Goal: Check status: Check status

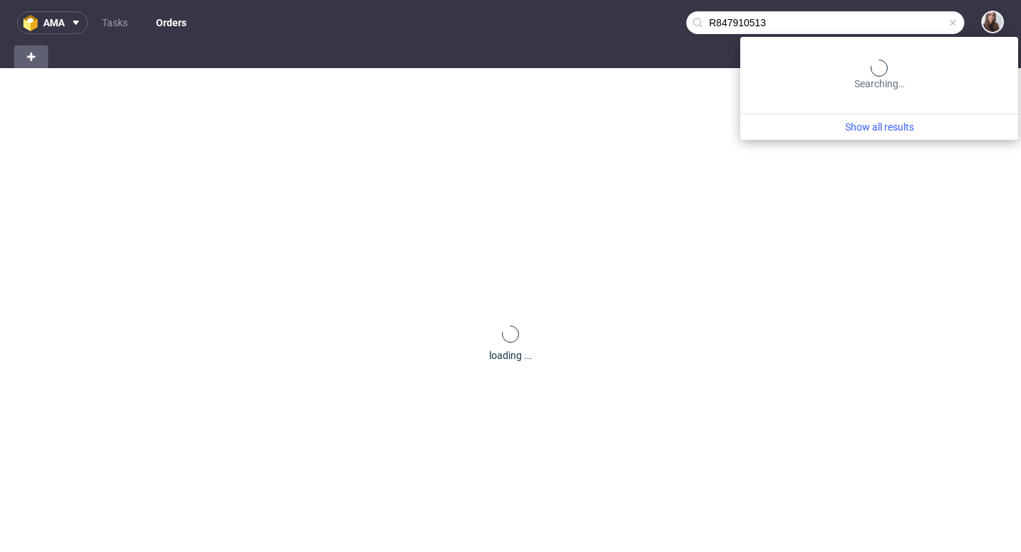
type input "R847910513"
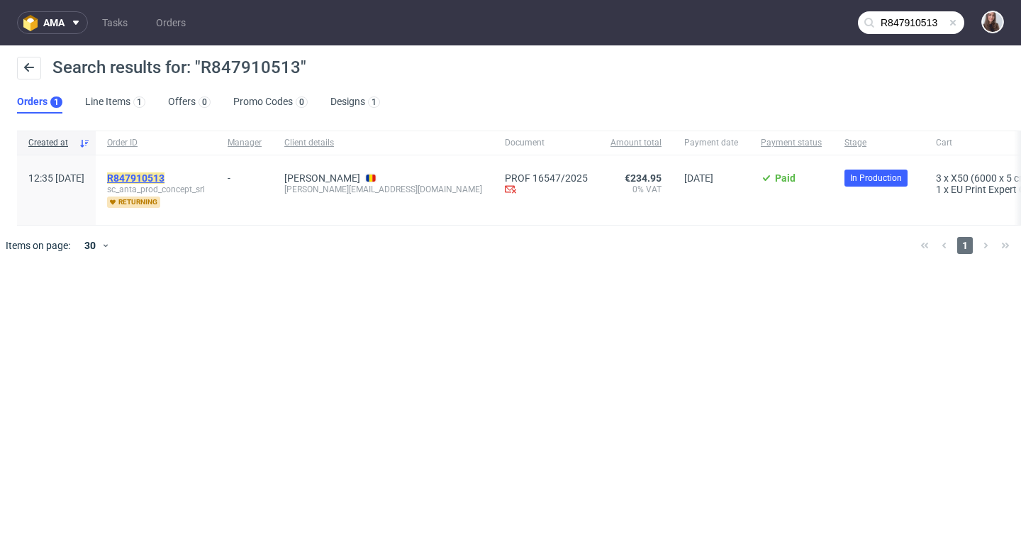
click at [165, 176] on mark "R847910513" at bounding box center [135, 177] width 57 height 11
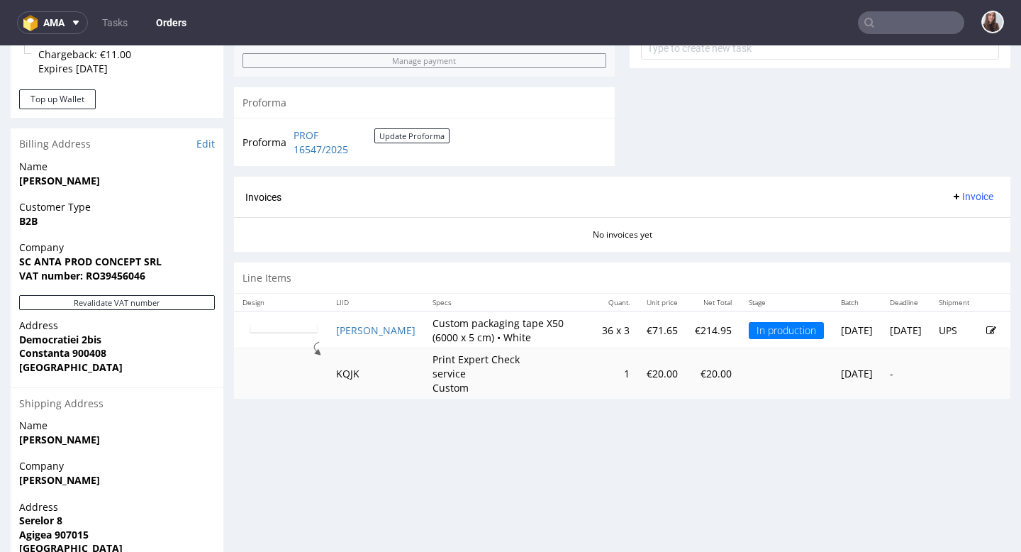
scroll to position [558, 0]
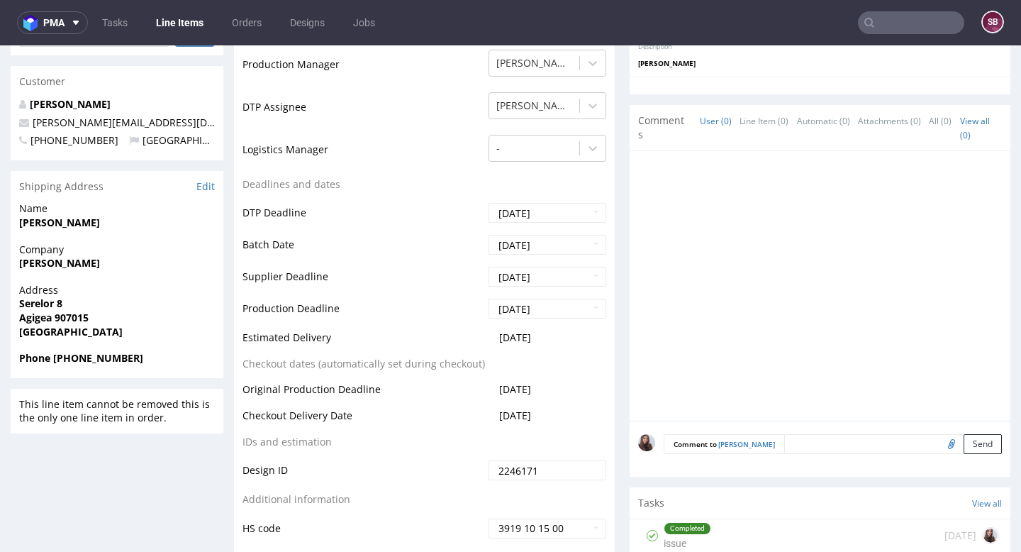
scroll to position [461, 0]
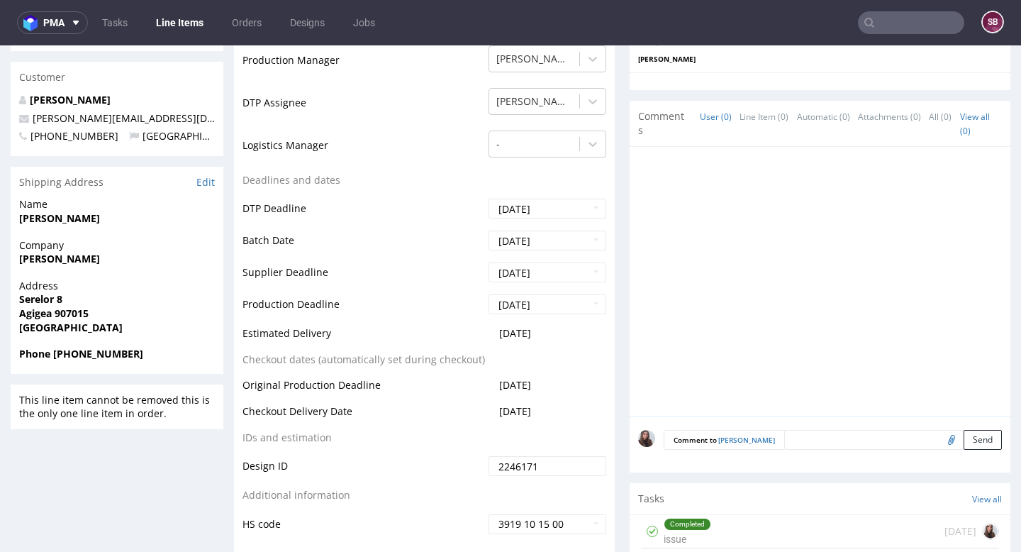
drag, startPoint x: 553, startPoint y: 319, endPoint x: 484, endPoint y: 318, distance: 69.5
click at [485, 325] on td "2025-09-10" at bounding box center [545, 338] width 121 height 26
copy span "2025-09-10"
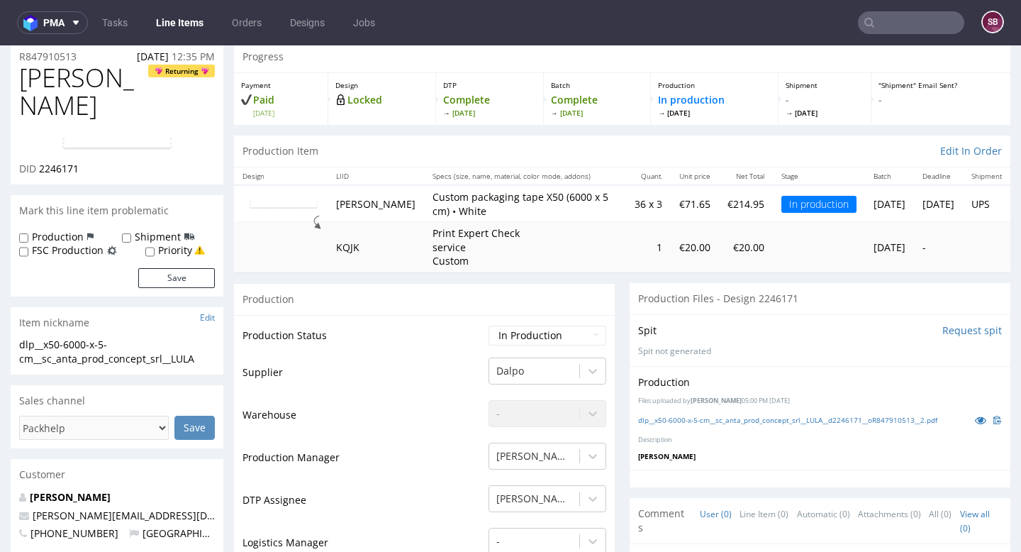
scroll to position [0, 0]
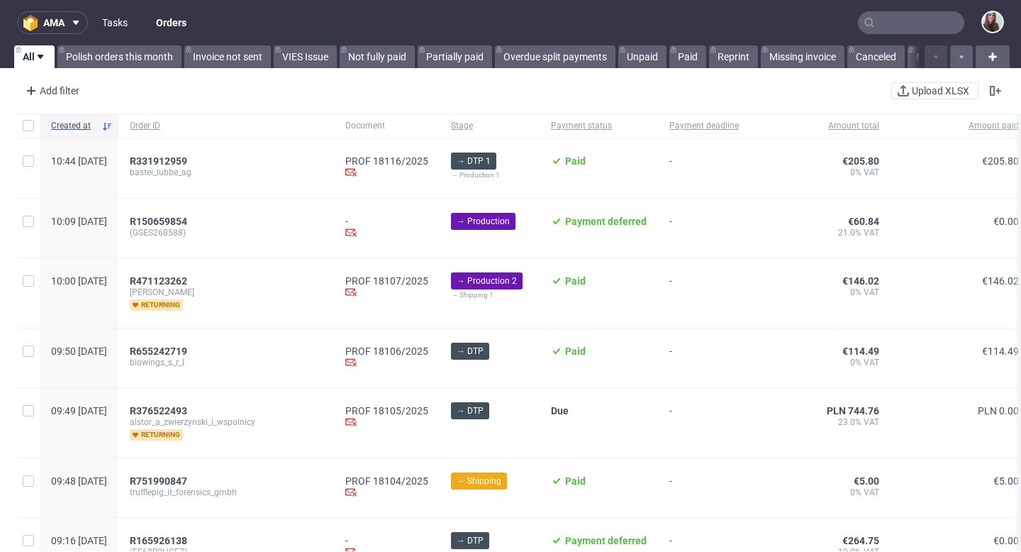
click at [119, 23] on link "Tasks" at bounding box center [115, 22] width 43 height 23
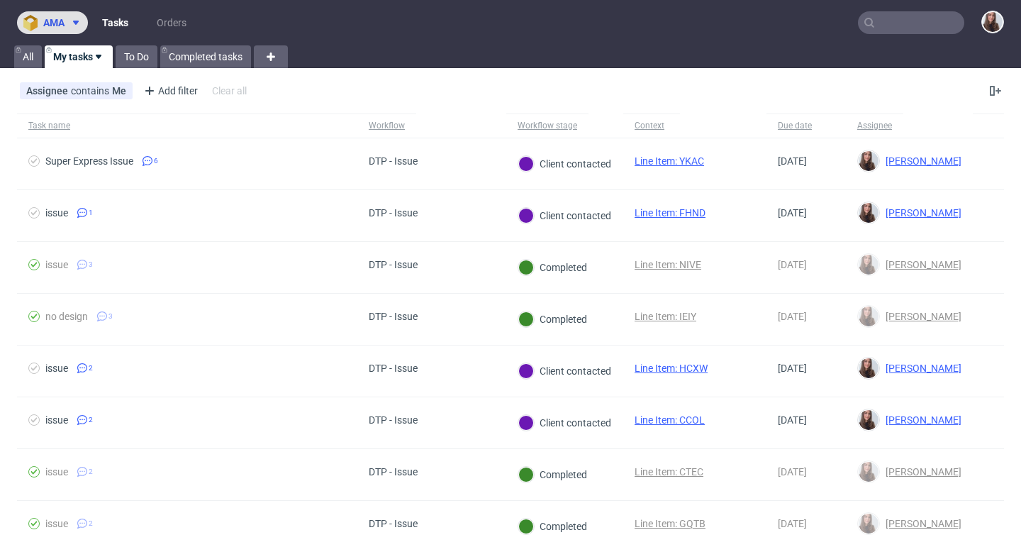
click at [65, 21] on span at bounding box center [73, 22] width 17 height 11
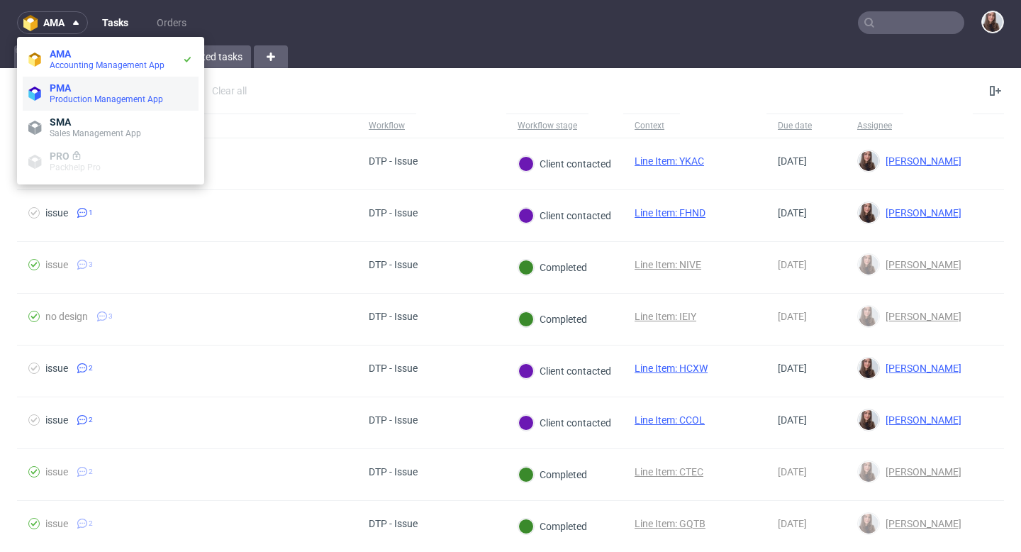
click at [70, 98] on span "Production Management App" at bounding box center [106, 99] width 113 height 10
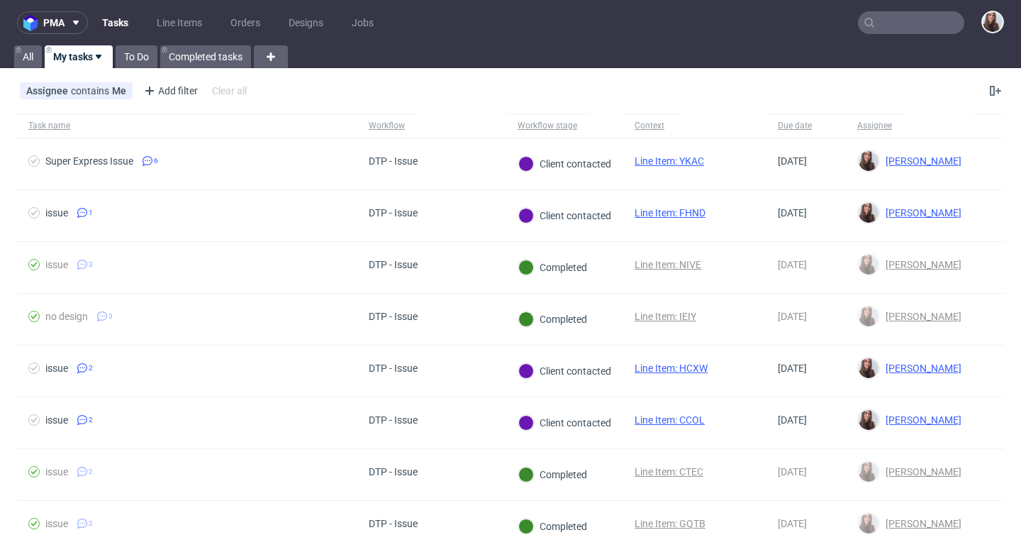
click at [893, 19] on input "text" at bounding box center [911, 22] width 106 height 23
paste input "[PERSON_NAME][DOMAIN_NAME]"
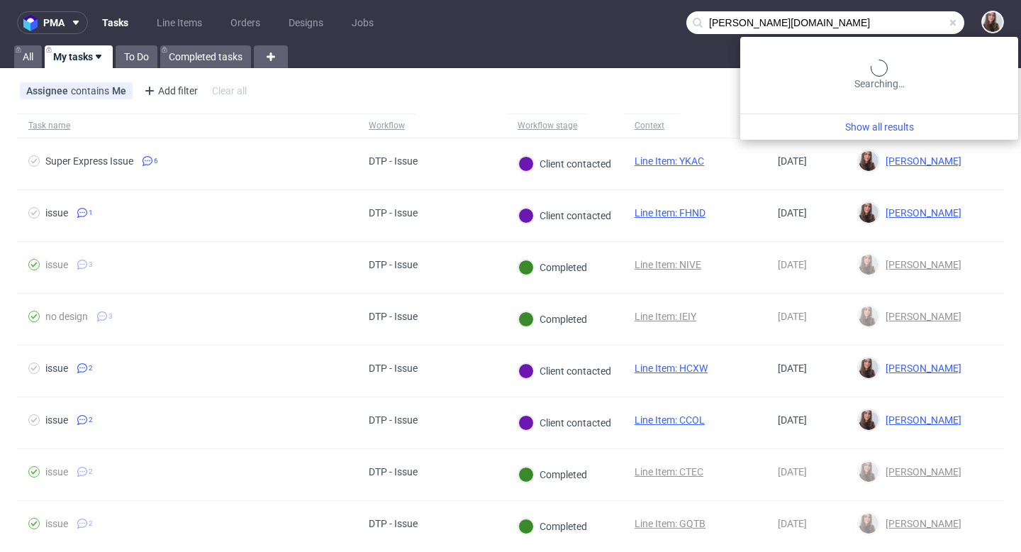
type input "[PERSON_NAME][DOMAIN_NAME]"
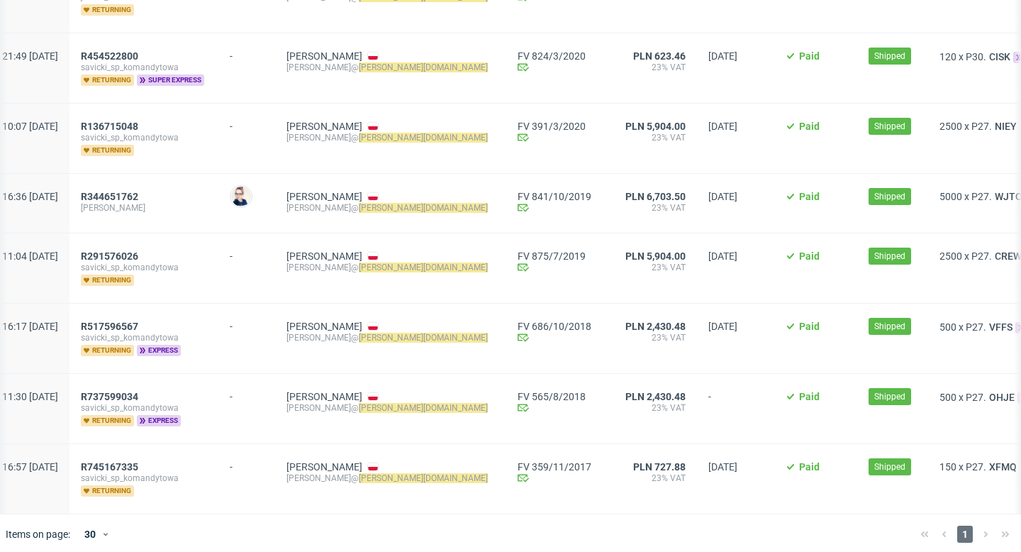
scroll to position [1117, 0]
click at [138, 469] on span "R745167335" at bounding box center [109, 467] width 57 height 11
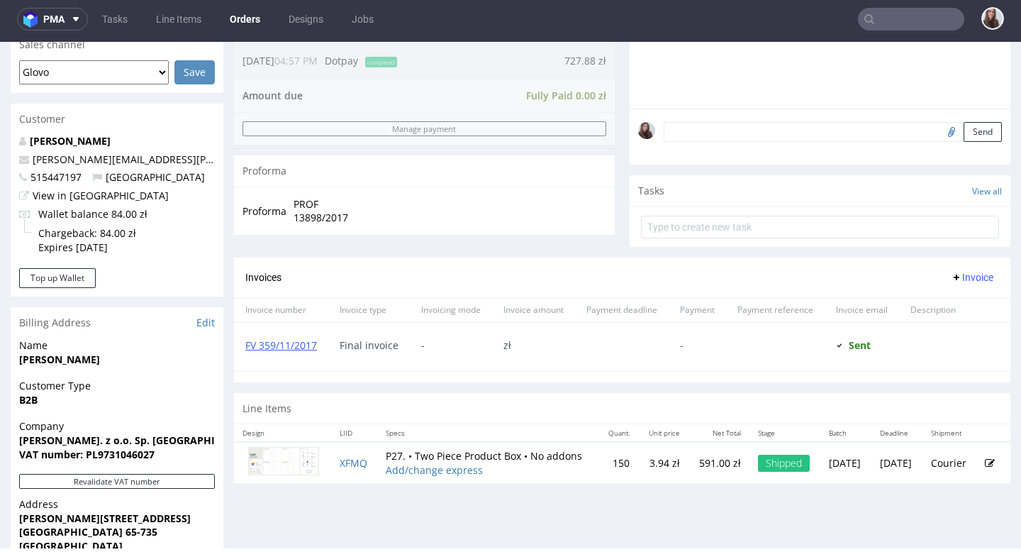
scroll to position [365, 0]
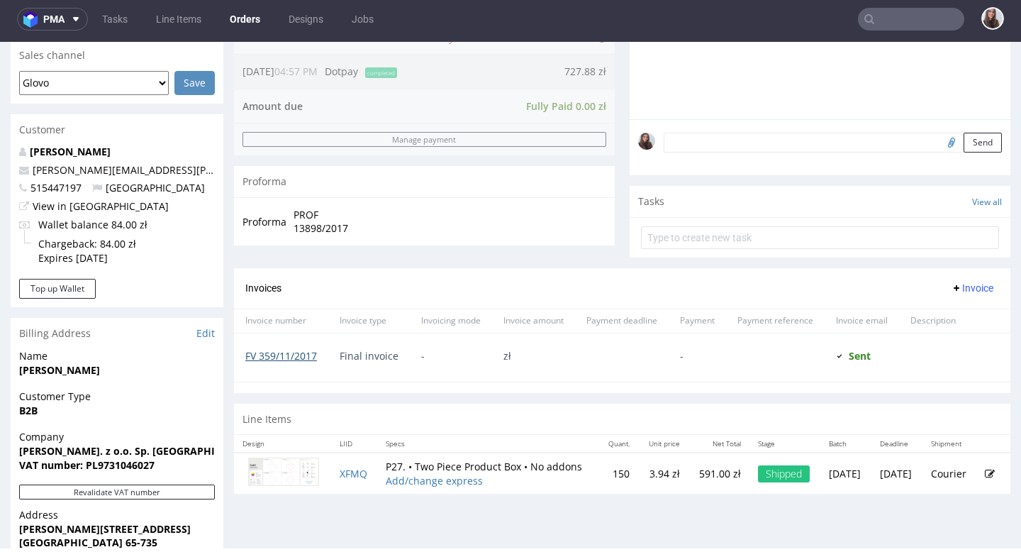
click at [295, 362] on link "FV 359/11/2017" at bounding box center [281, 355] width 72 height 13
type input "[PERSON_NAME][DOMAIN_NAME]"
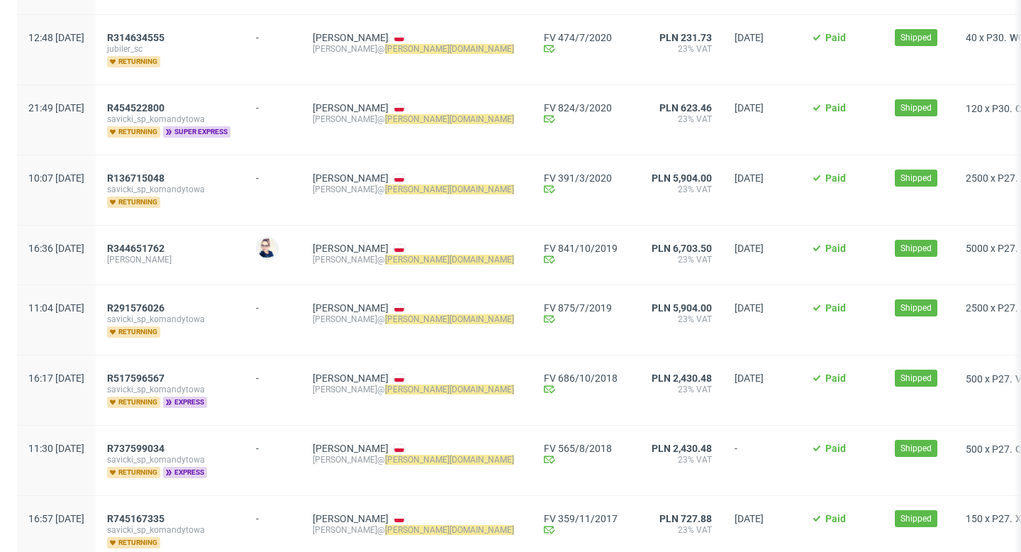
scroll to position [1126, 0]
